Goal: Information Seeking & Learning: Learn about a topic

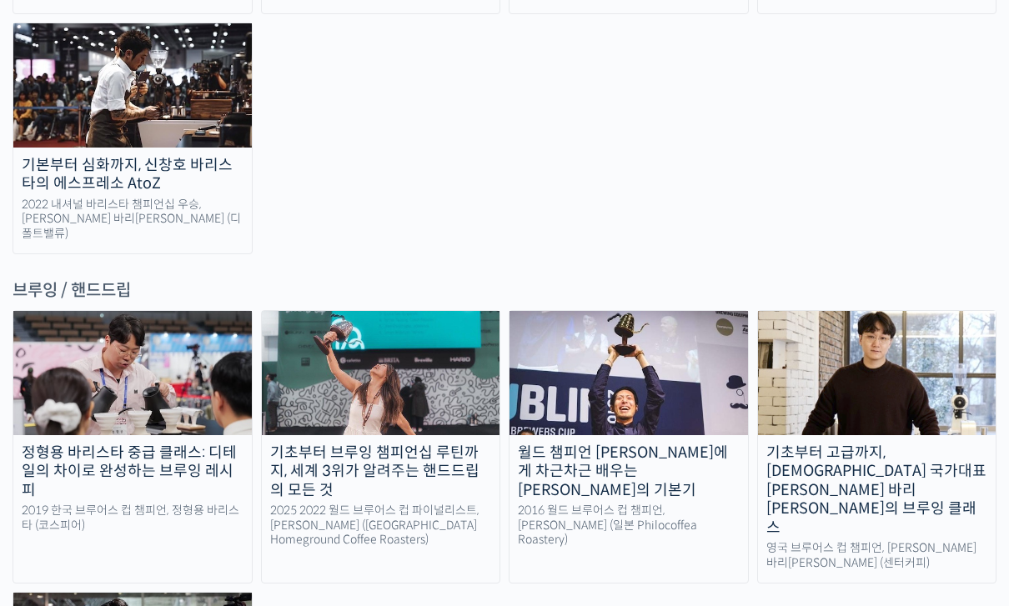
scroll to position [2621, 0]
click at [640, 444] on div "월드 챔피언 [PERSON_NAME]에게 차근차근 배우는 [PERSON_NAME]의 기본기" at bounding box center [628, 472] width 238 height 57
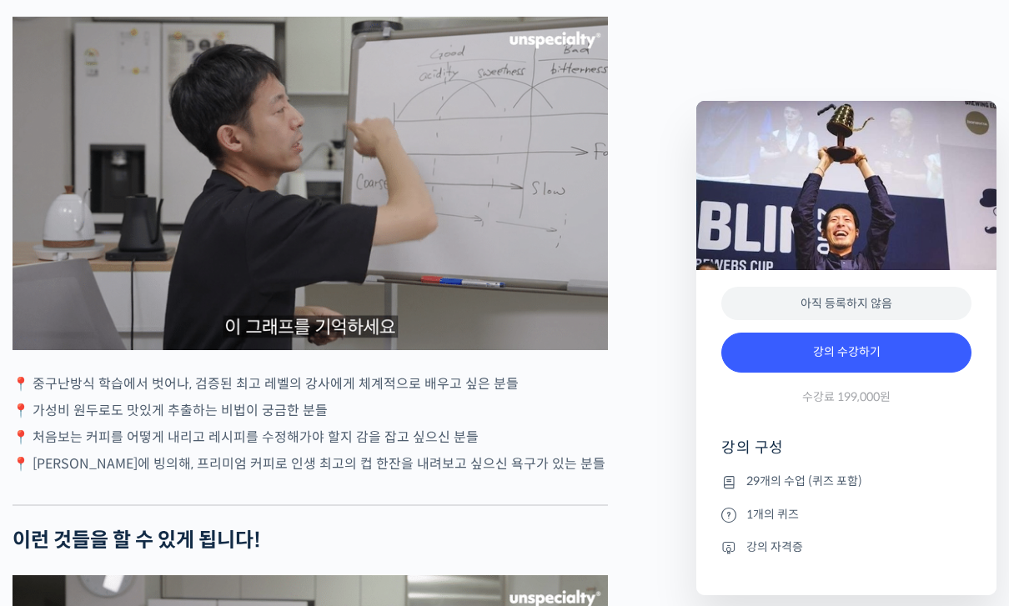
scroll to position [3335, 0]
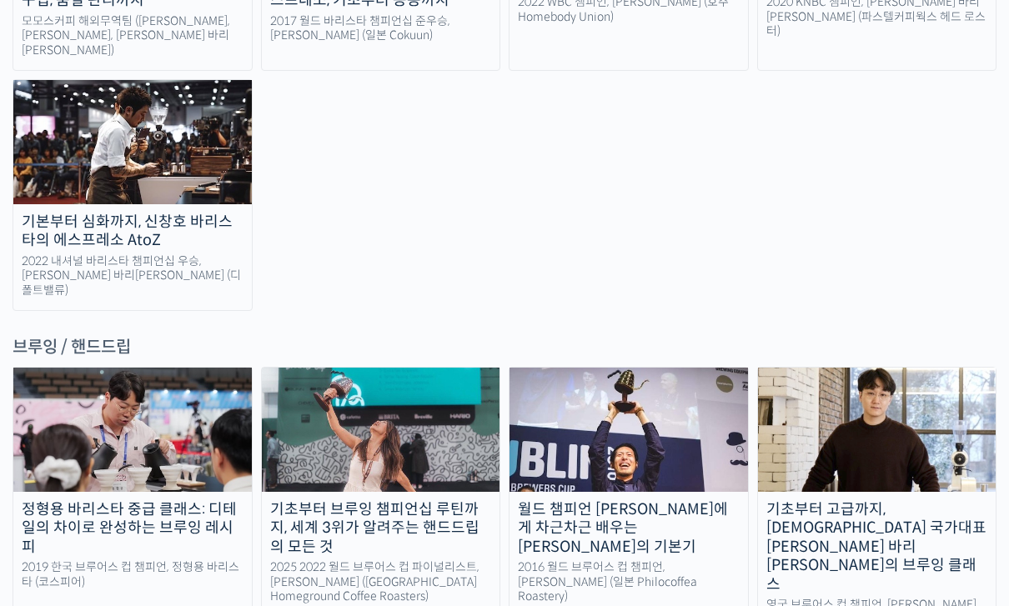
scroll to position [2563, 0]
click at [394, 369] on img at bounding box center [381, 430] width 238 height 123
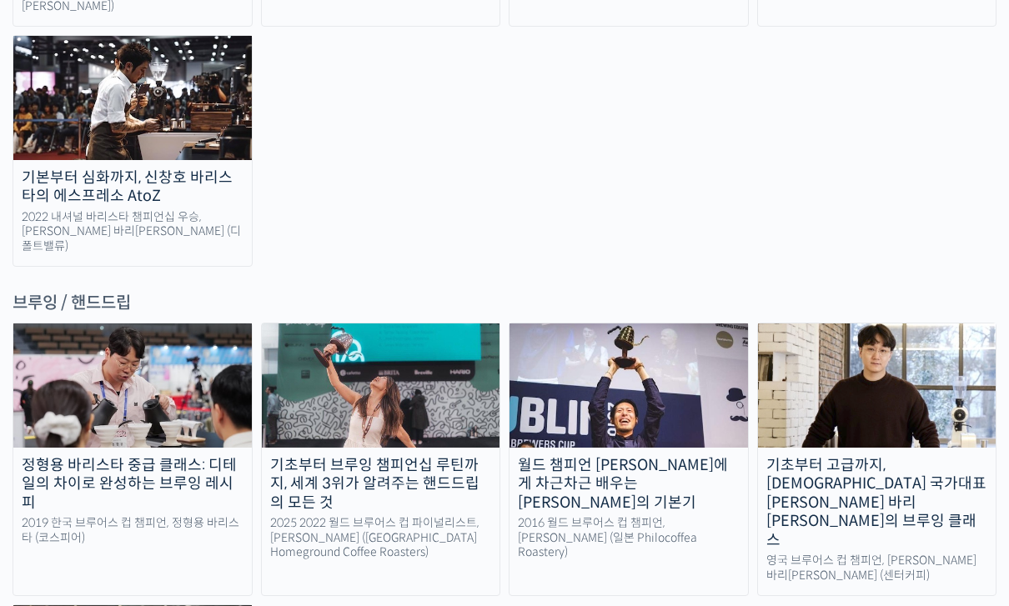
scroll to position [2608, 0]
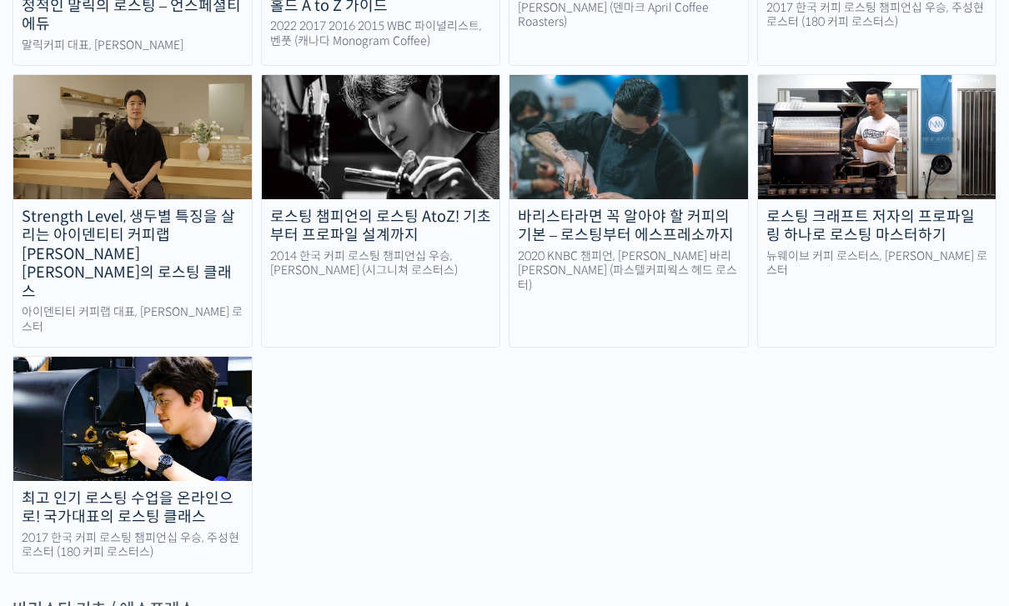
scroll to position [1754, 0]
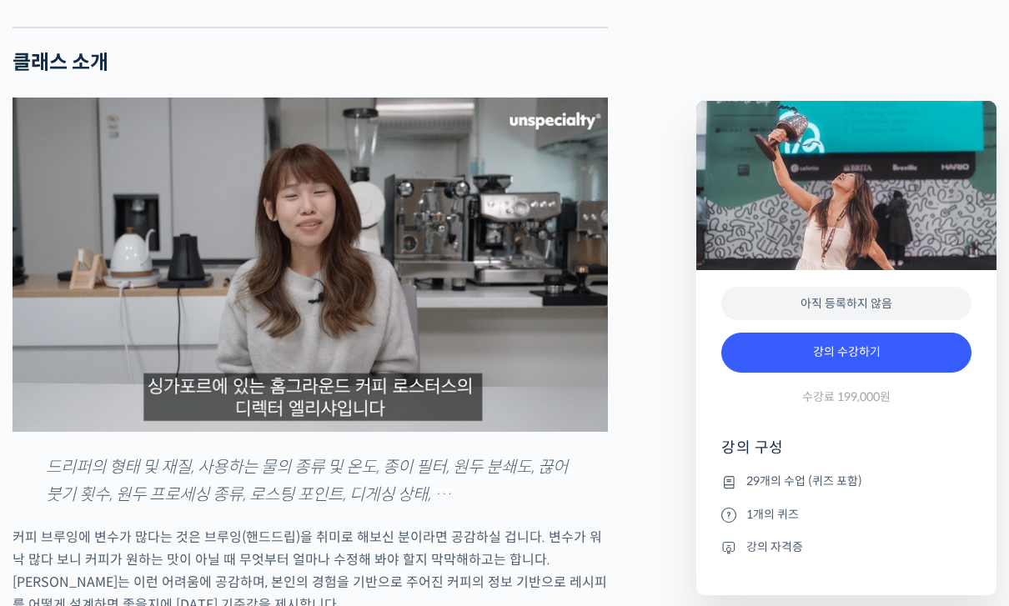
scroll to position [1440, 0]
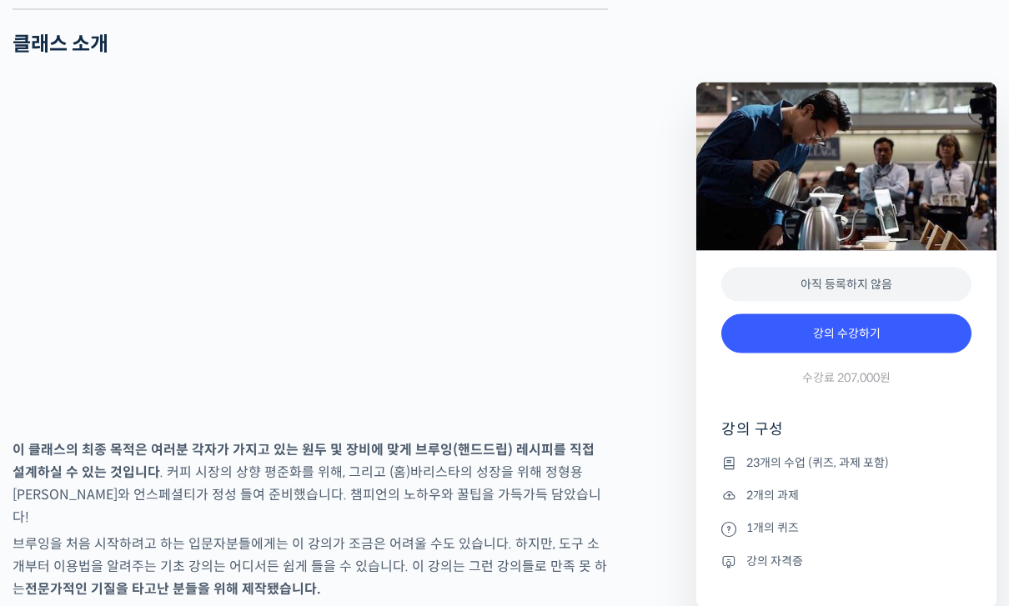
scroll to position [2281, 0]
